Goal: Task Accomplishment & Management: Use online tool/utility

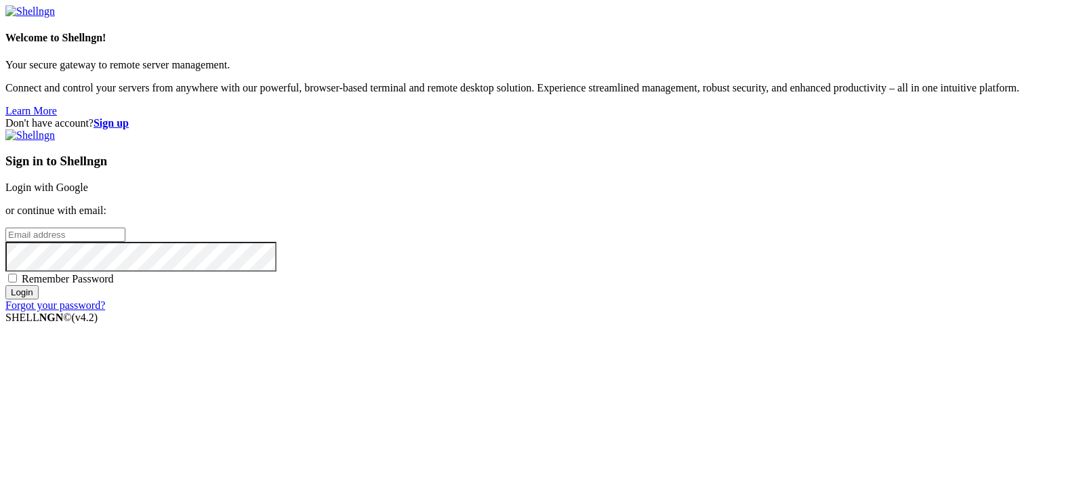
type input "root"
click at [114, 285] on span "Remember Password" at bounding box center [68, 279] width 92 height 12
click at [17, 283] on input "Remember Password" at bounding box center [12, 278] width 9 height 9
checkbox input "true"
click at [39, 300] on input "Login" at bounding box center [21, 292] width 33 height 14
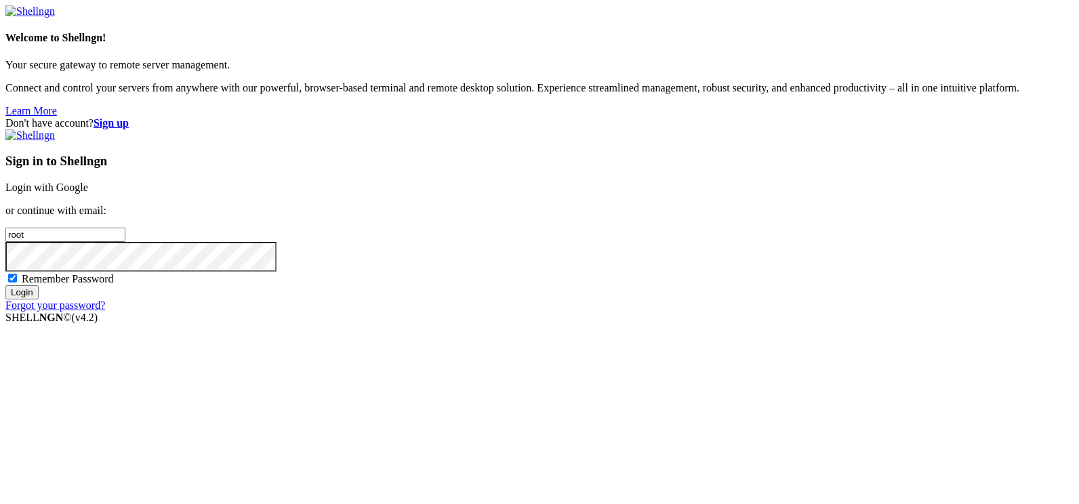
click at [88, 182] on link "Login with Google" at bounding box center [46, 188] width 83 height 12
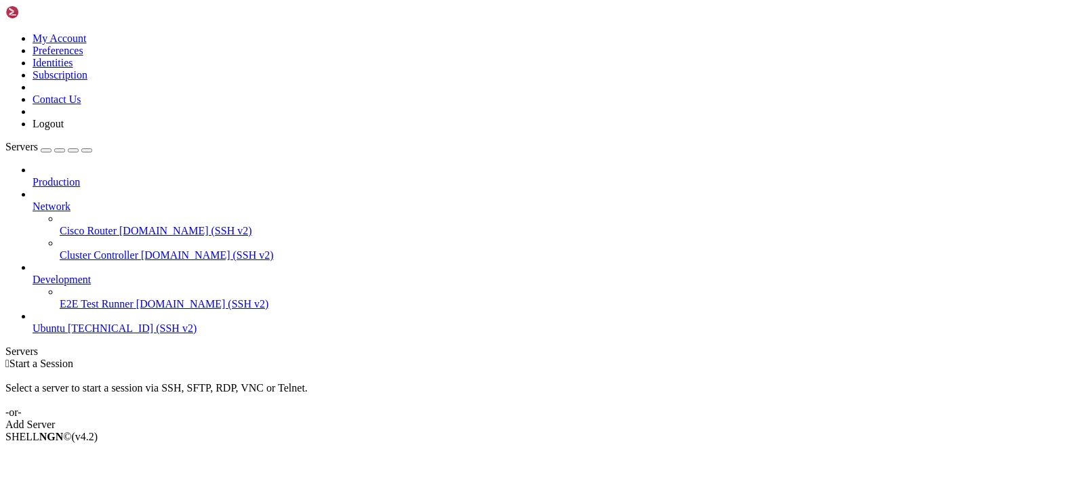
click at [91, 274] on span "Development" at bounding box center [62, 280] width 58 height 12
click at [96, 323] on span "174.138.31.8 (SSH v2)" at bounding box center [132, 329] width 129 height 12
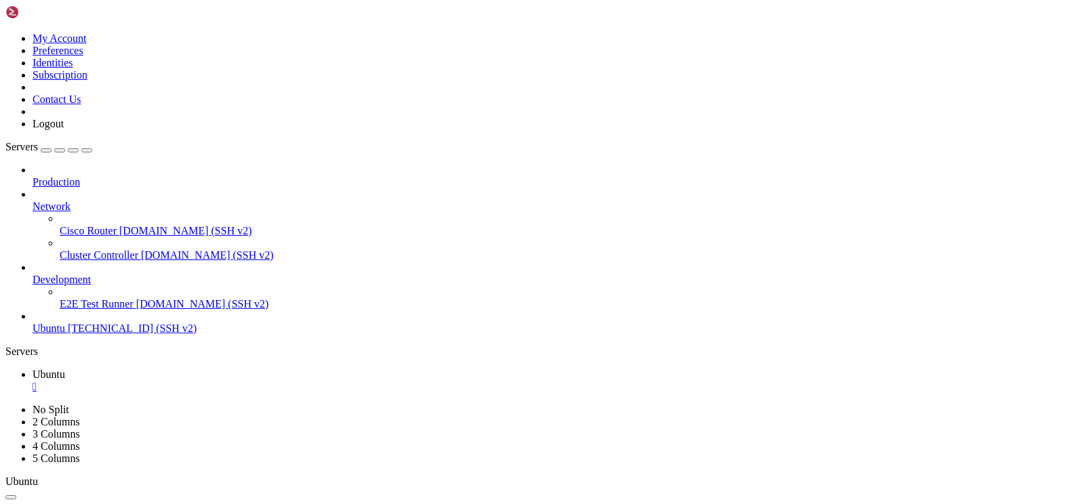
drag, startPoint x: 387, startPoint y: 975, endPoint x: 358, endPoint y: 941, distance: 45.2
